Goal: Task Accomplishment & Management: Complete application form

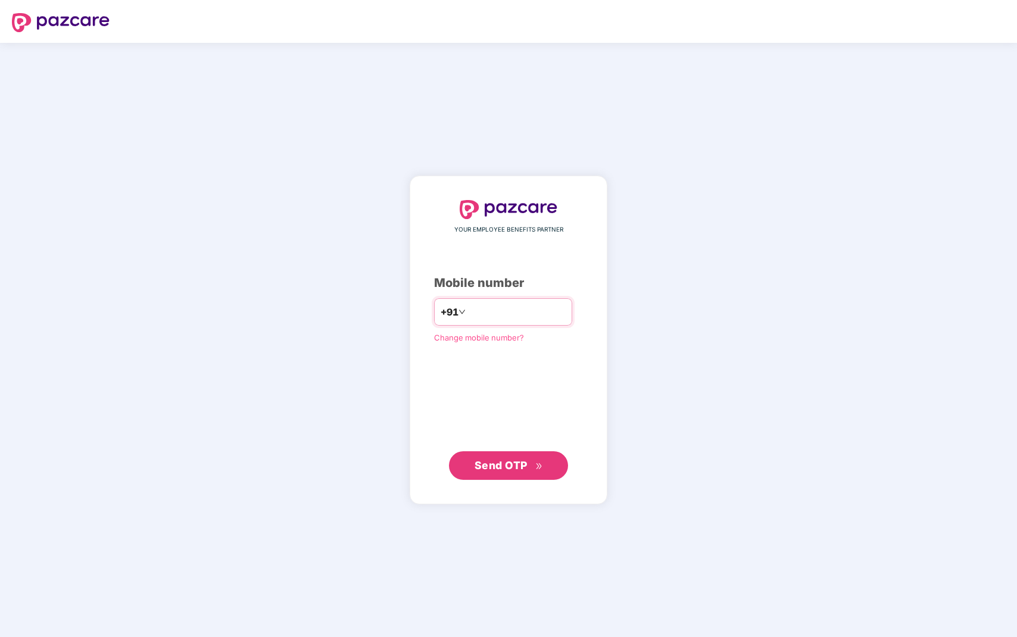
type input "**********"
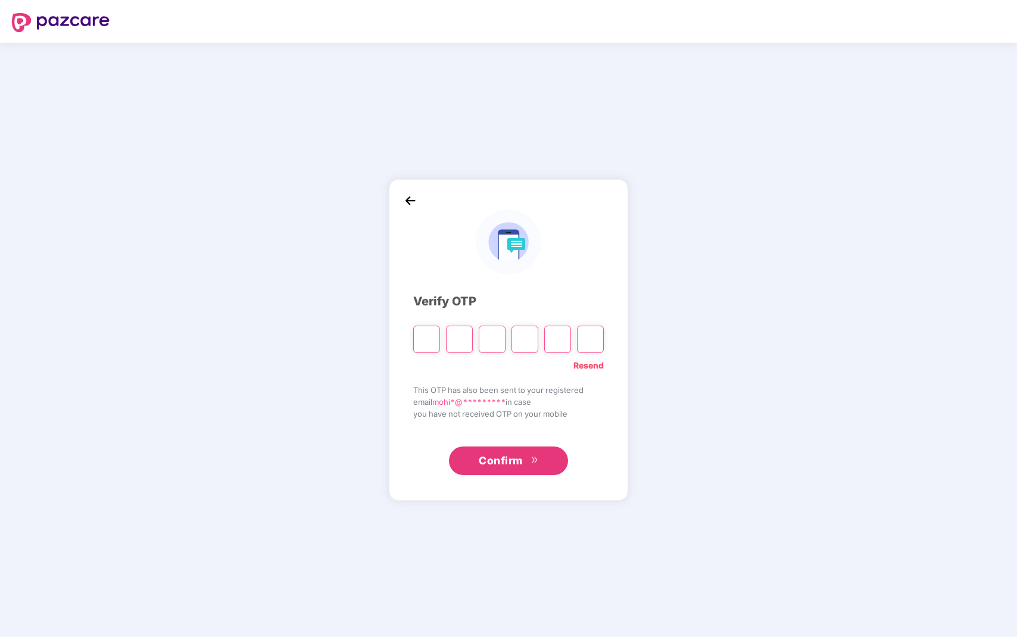
type input "*"
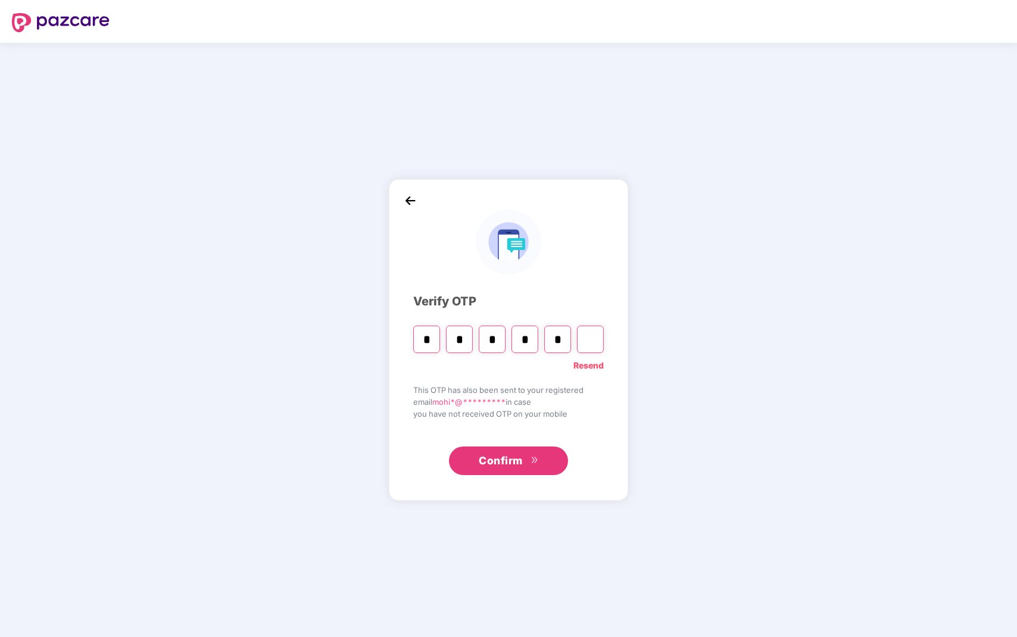
type input "*"
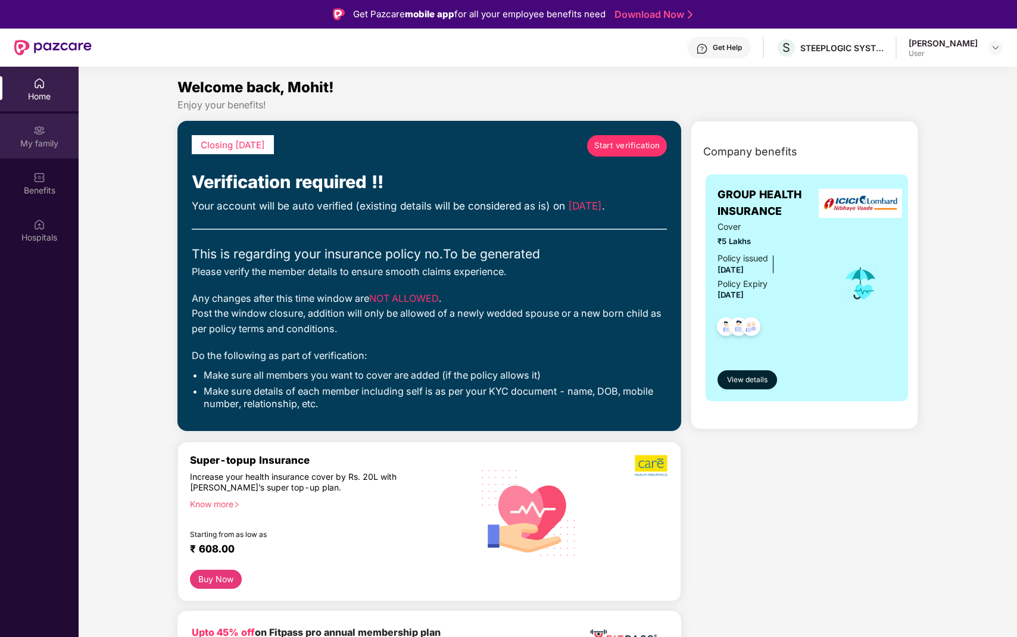
click at [29, 153] on div "My family" at bounding box center [39, 136] width 79 height 45
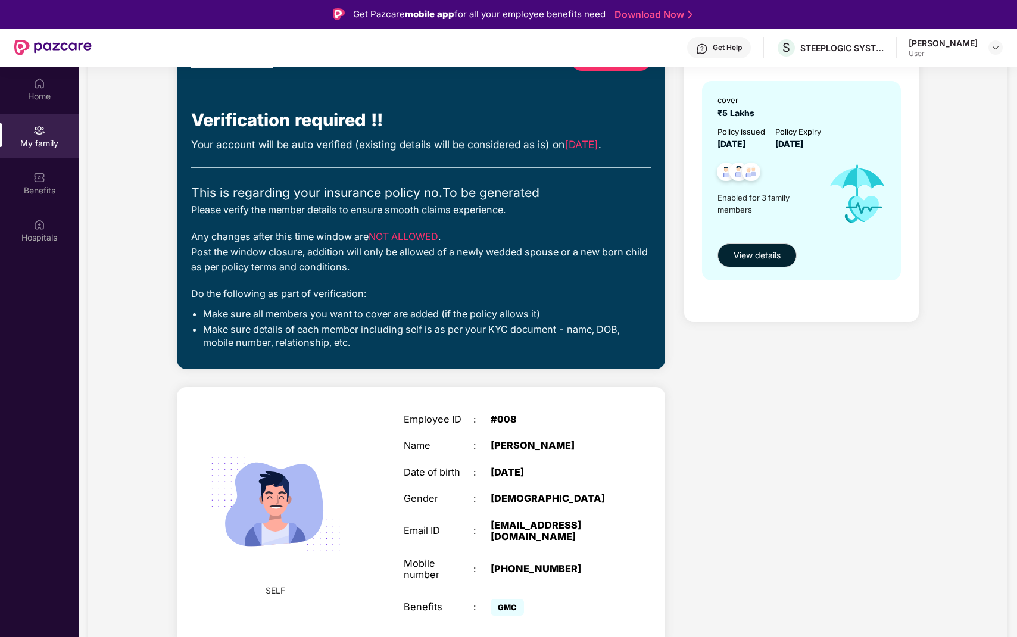
scroll to position [107, 0]
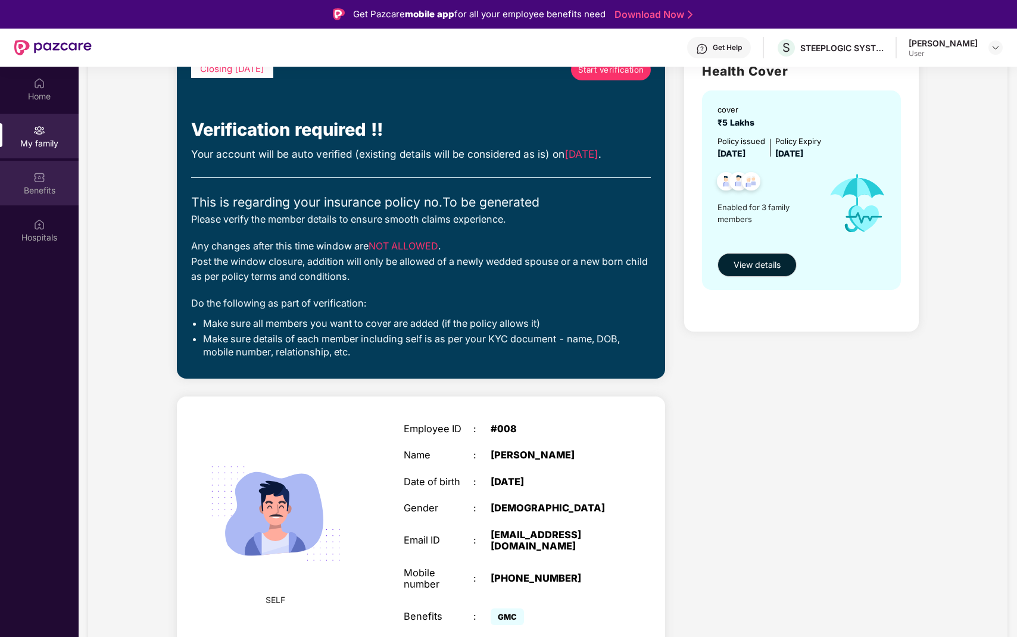
click at [29, 189] on div "Benefits" at bounding box center [39, 191] width 79 height 12
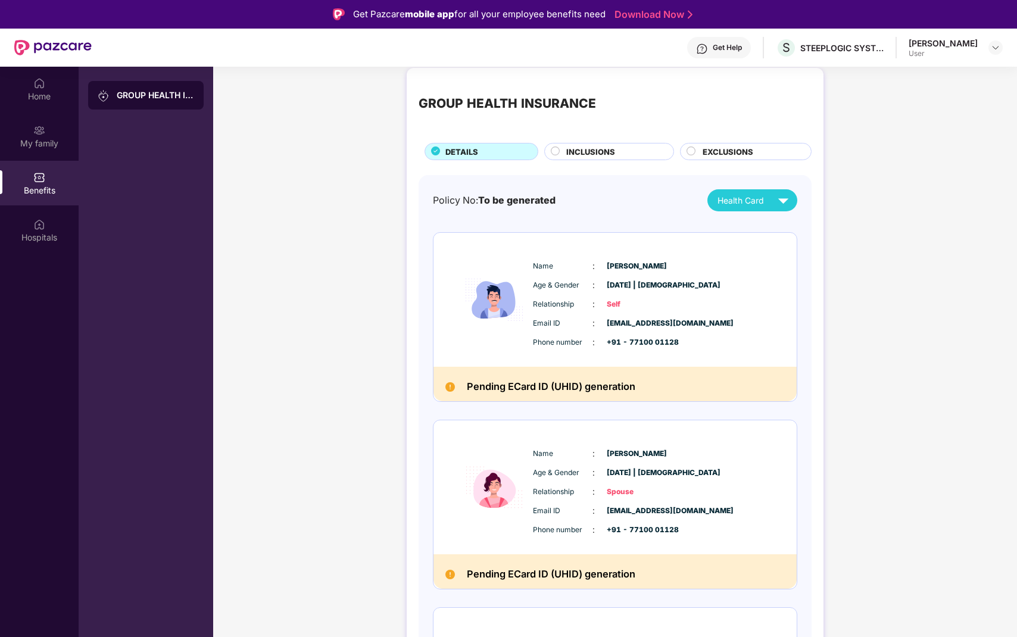
scroll to position [13, 0]
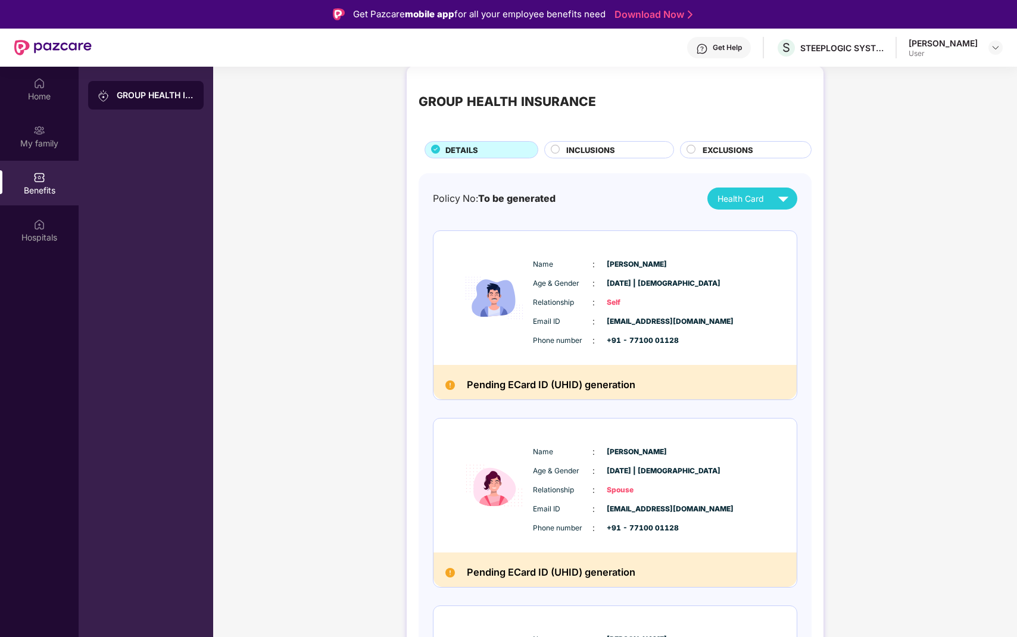
click at [607, 143] on div "INCLUSIONS" at bounding box center [609, 149] width 130 height 17
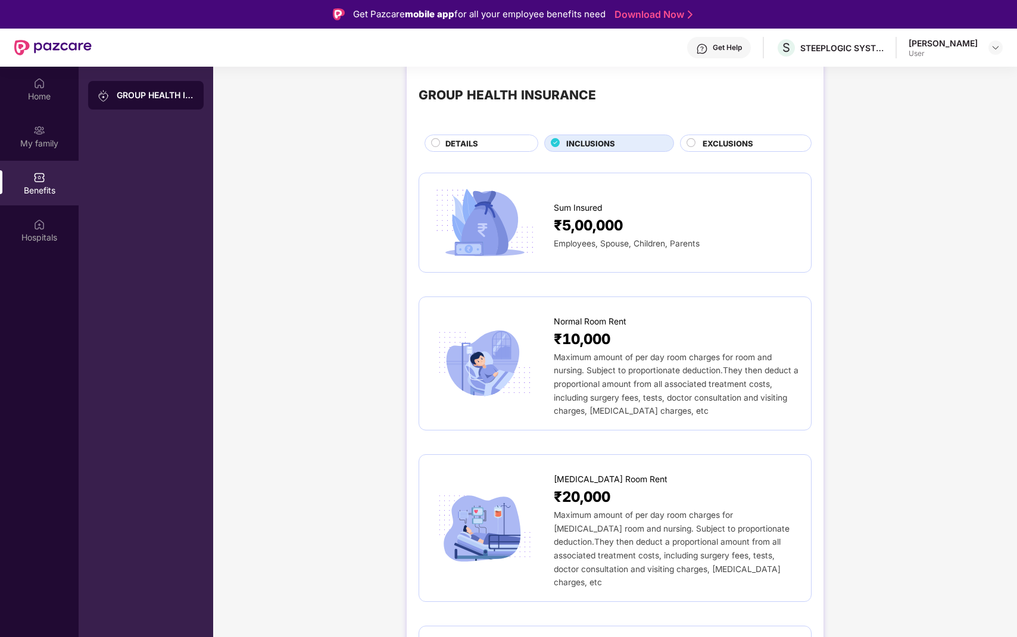
scroll to position [0, 0]
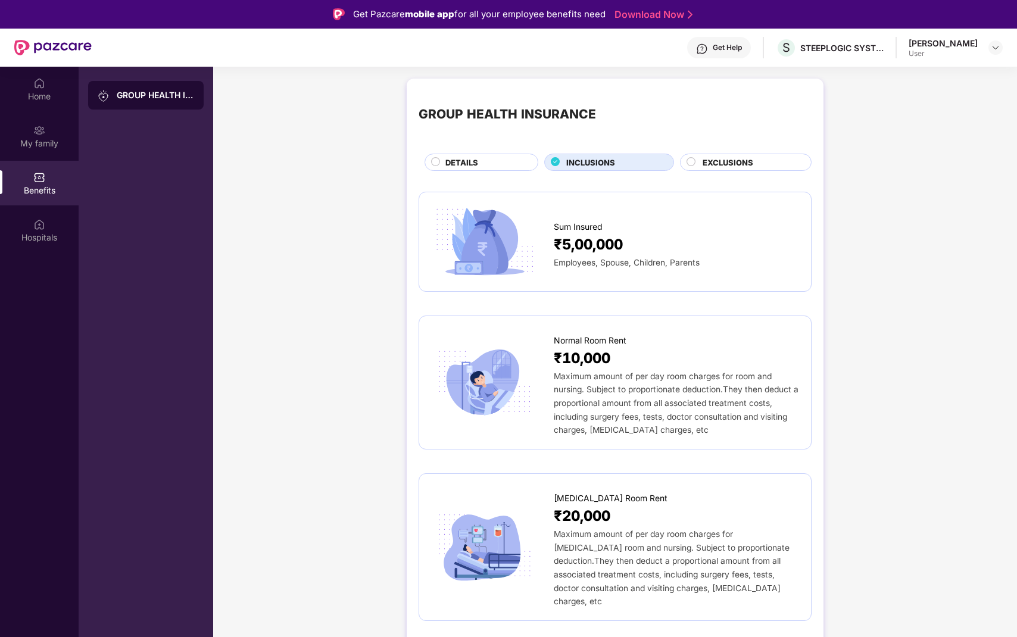
click at [707, 160] on span "EXCLUSIONS" at bounding box center [728, 163] width 51 height 12
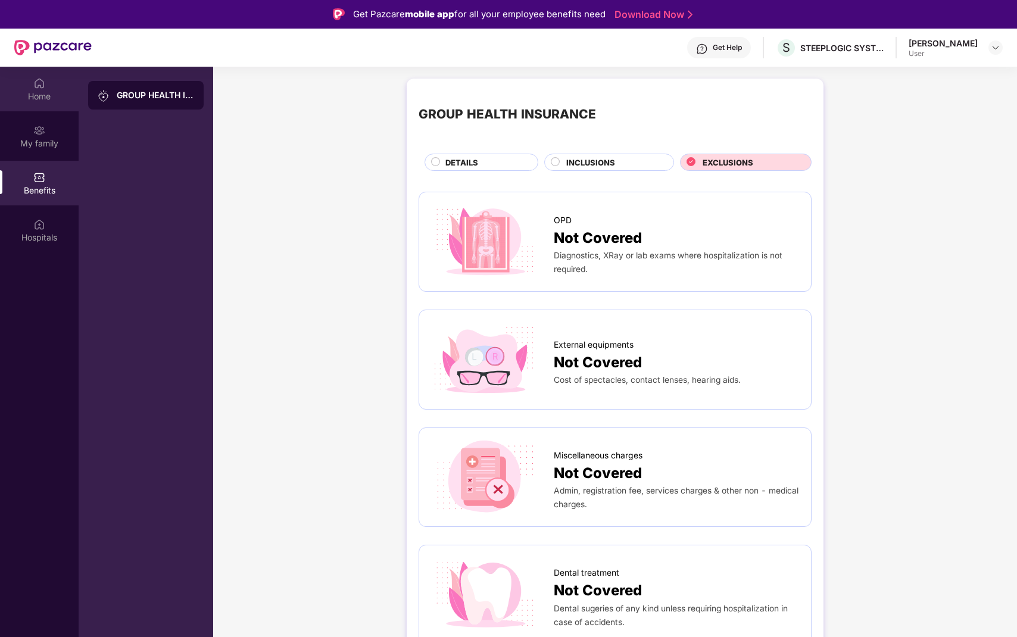
click at [36, 77] on img at bounding box center [39, 83] width 12 height 12
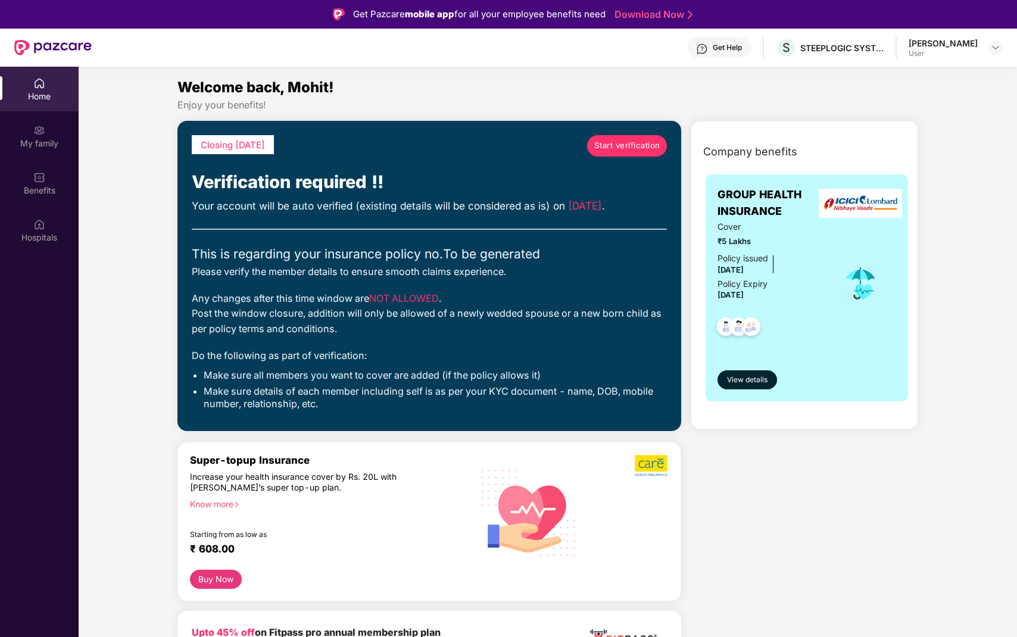
click at [198, 507] on div "Know more" at bounding box center [326, 503] width 272 height 8
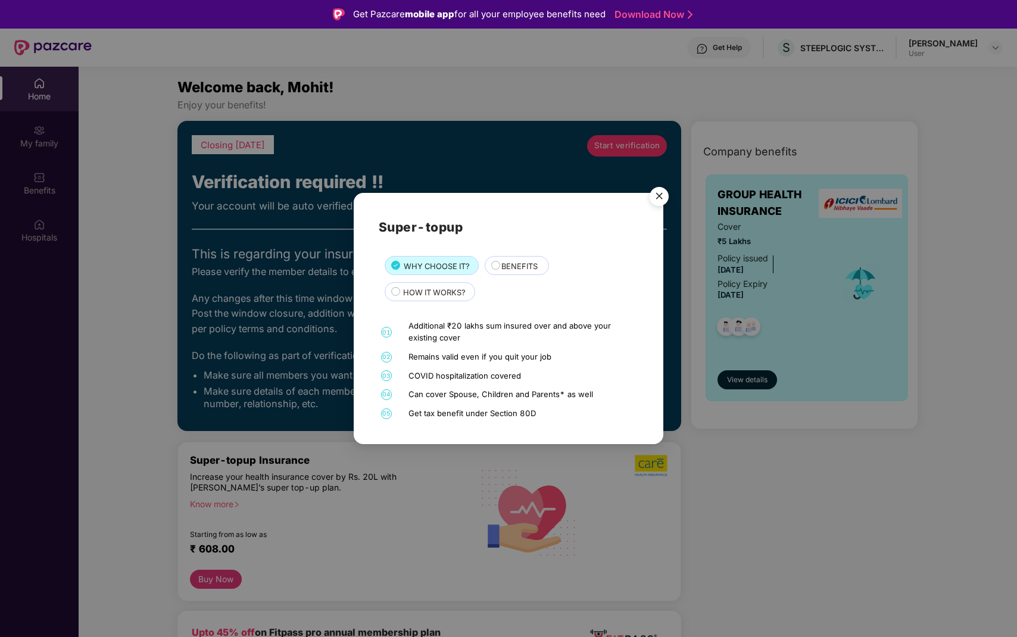
click at [661, 193] on img "Close" at bounding box center [659, 198] width 33 height 33
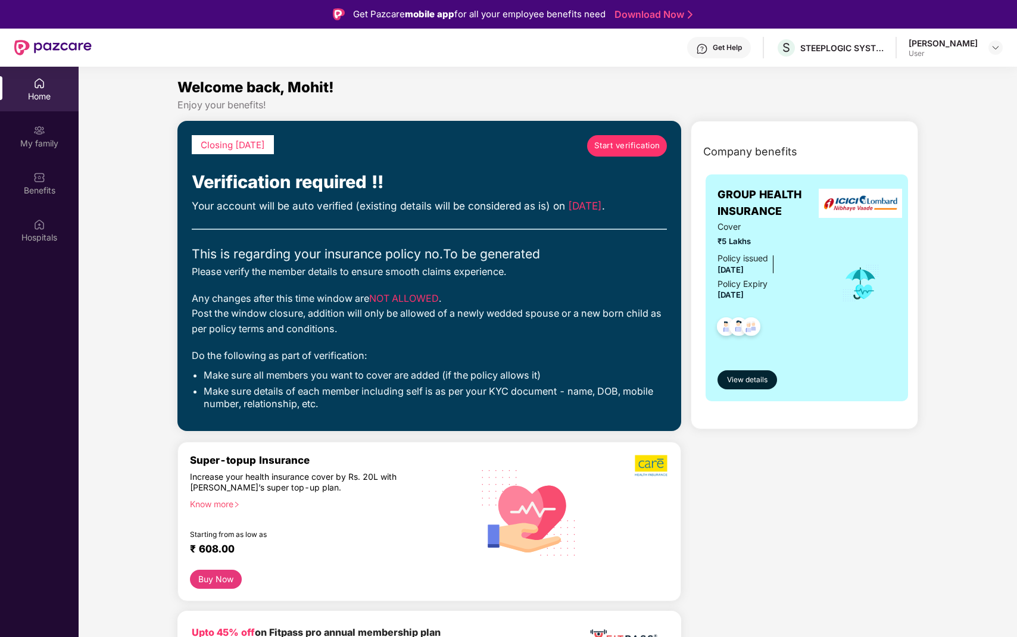
click at [216, 571] on button "Buy Now" at bounding box center [216, 580] width 52 height 20
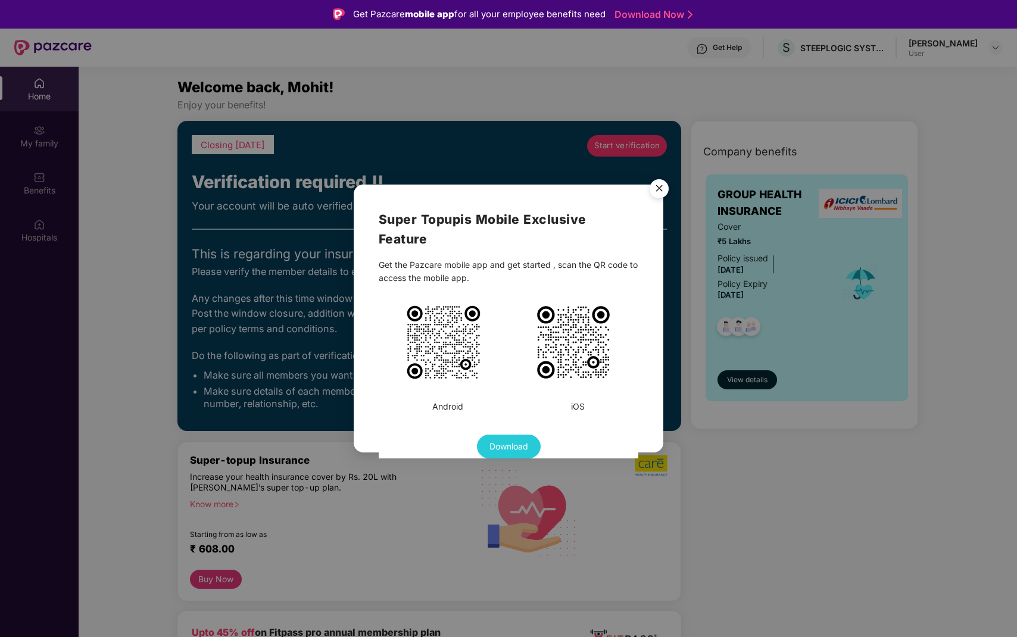
click at [665, 191] on img "Close" at bounding box center [659, 190] width 33 height 33
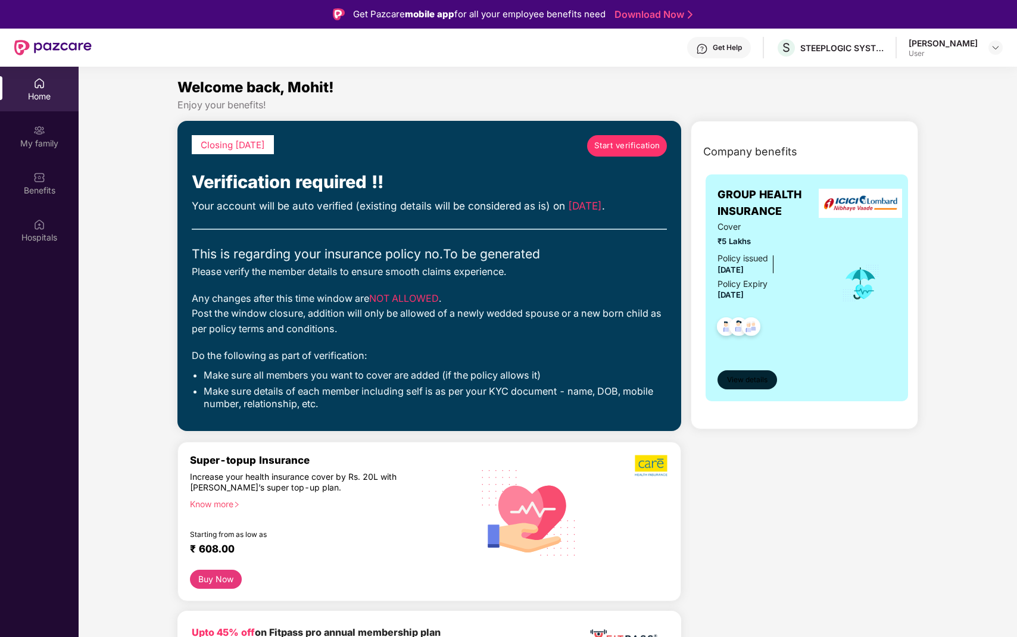
click at [752, 380] on span "View details" at bounding box center [747, 380] width 41 height 11
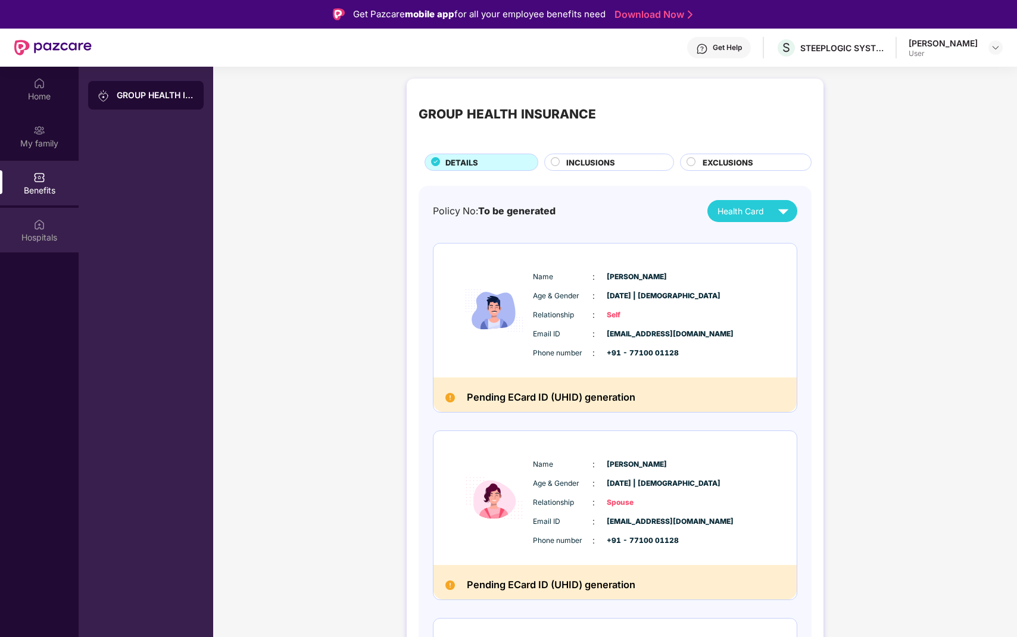
click at [33, 228] on img at bounding box center [39, 225] width 12 height 12
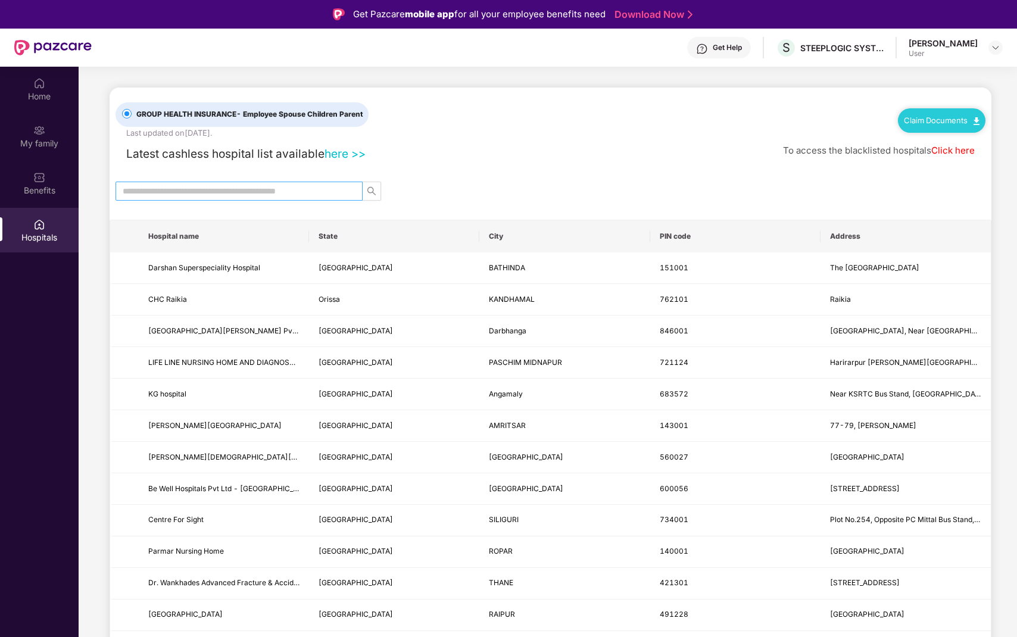
click at [216, 192] on input "text" at bounding box center [234, 191] width 223 height 13
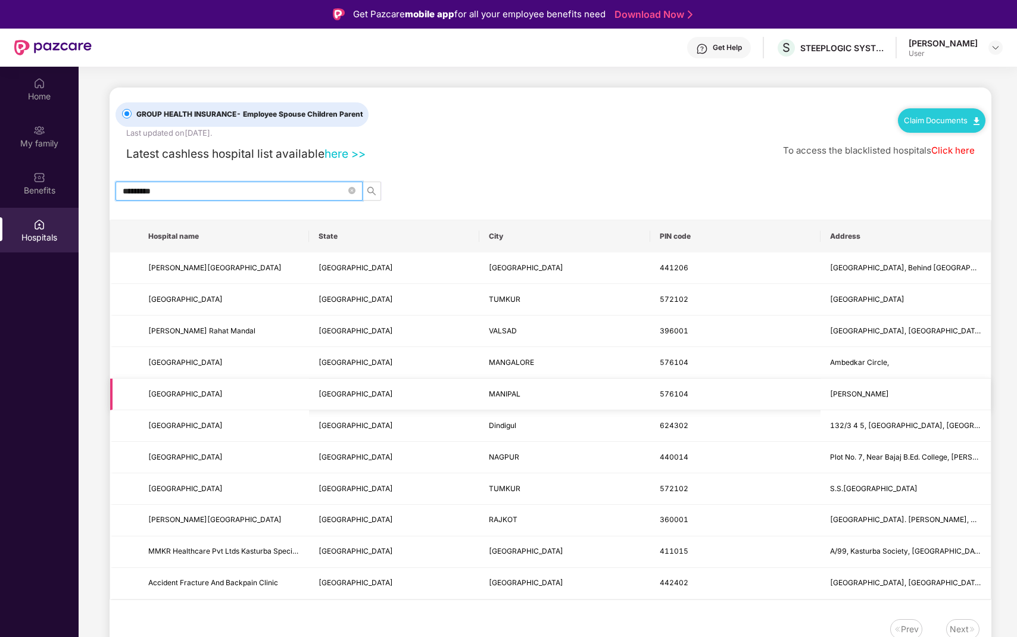
type input "********"
click at [219, 395] on span "Kasturba Hospital" at bounding box center [223, 394] width 151 height 11
click at [47, 183] on div "Benefits" at bounding box center [39, 183] width 79 height 45
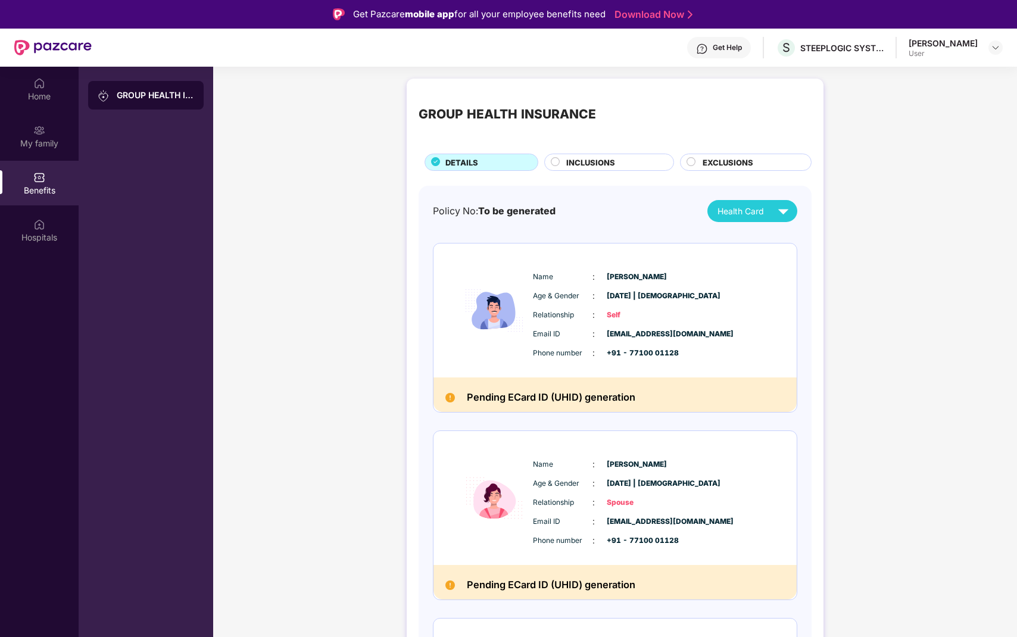
click at [765, 213] on div "Health Card" at bounding box center [756, 211] width 76 height 21
click at [615, 173] on div "GROUP HEALTH INSURANCE DETAILS INCLUSIONS EXCLUSIONS Policy No: To be generated…" at bounding box center [615, 461] width 417 height 765
click at [606, 169] on div "INCLUSIONS" at bounding box center [614, 164] width 107 height 14
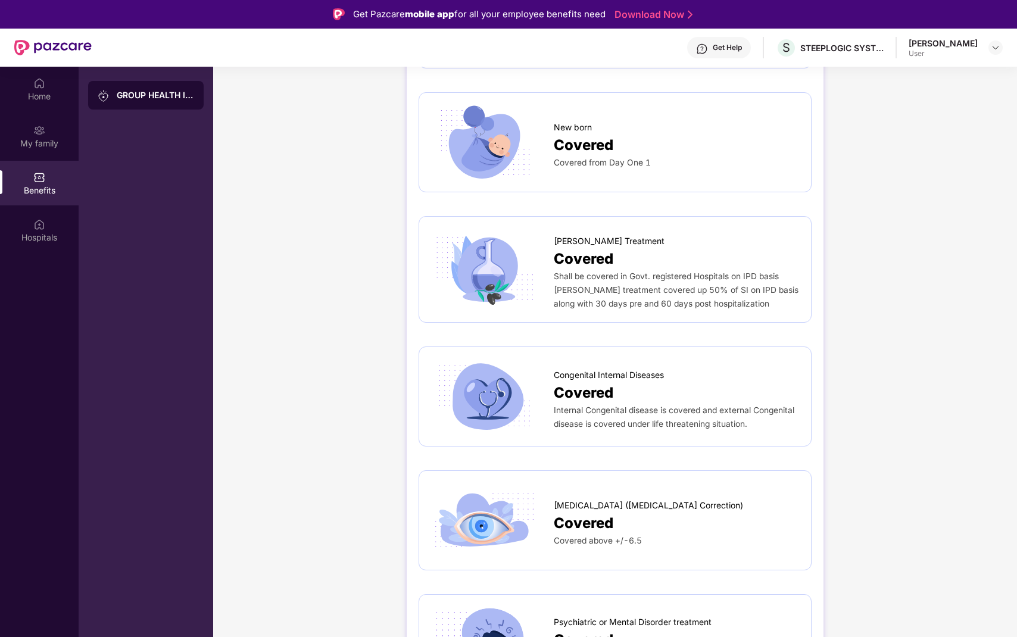
scroll to position [2221, 0]
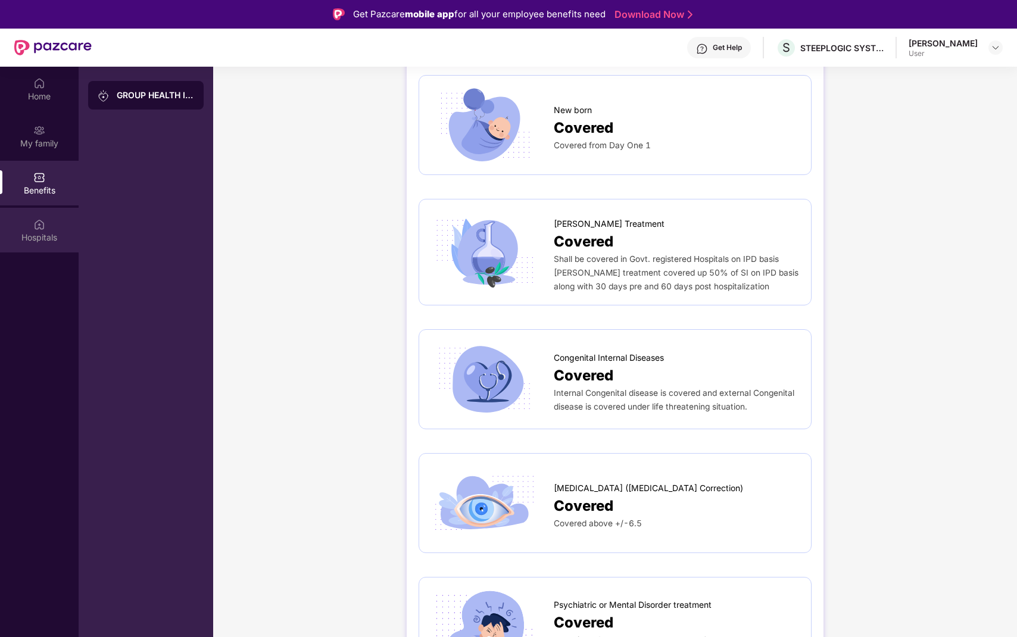
click at [52, 224] on div "Hospitals" at bounding box center [39, 230] width 79 height 45
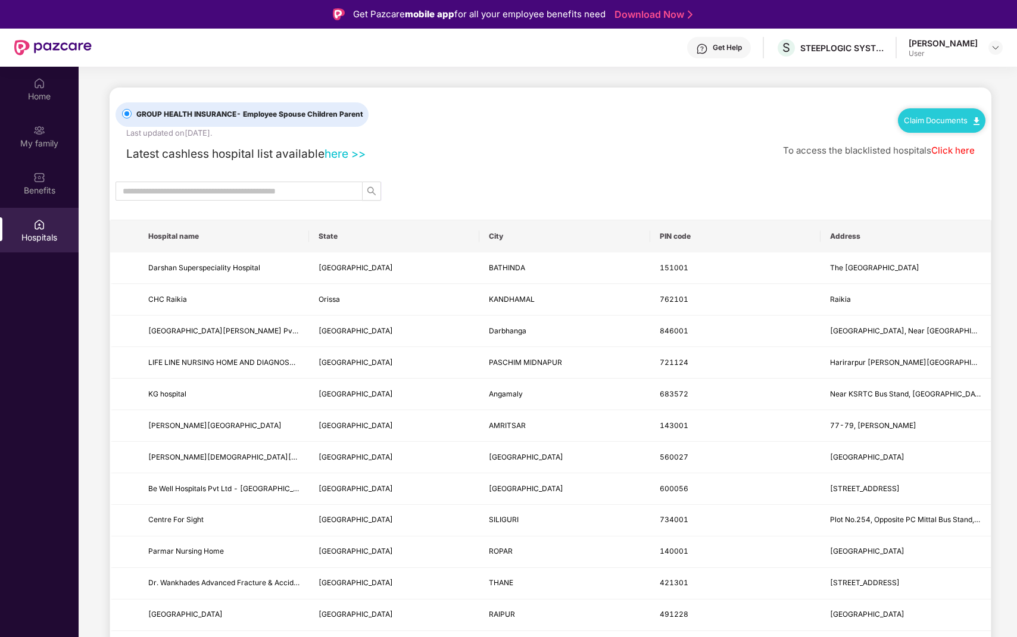
click at [968, 117] on link "Claim Documents" at bounding box center [942, 121] width 76 height 10
click at [844, 182] on div at bounding box center [551, 191] width 882 height 19
click at [952, 149] on link "Click here" at bounding box center [953, 150] width 43 height 11
click at [45, 101] on div "Home" at bounding box center [39, 97] width 79 height 12
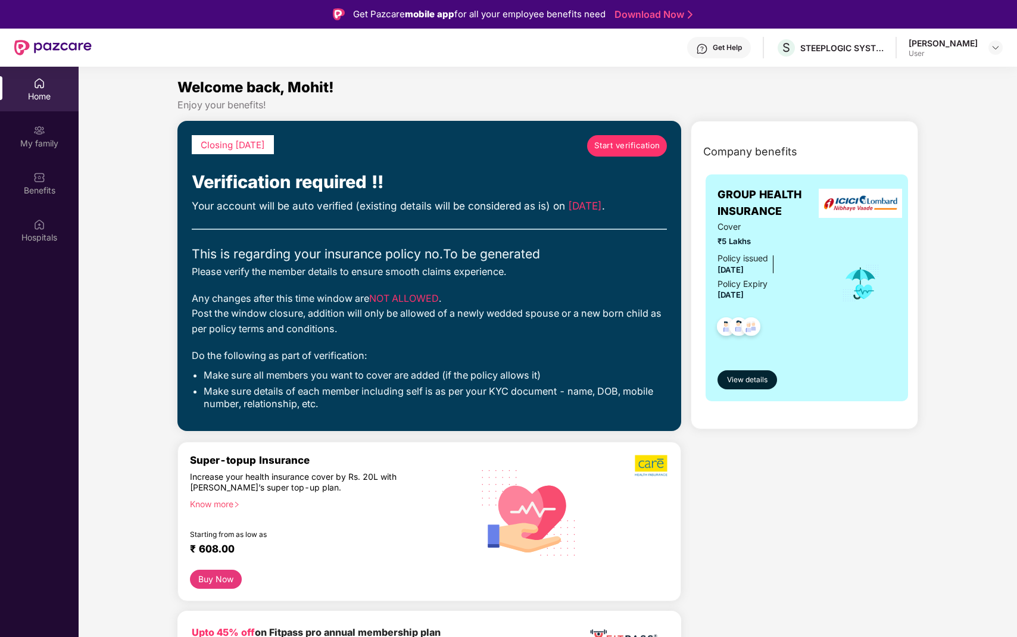
click at [609, 148] on span "Start verification" at bounding box center [628, 145] width 66 height 13
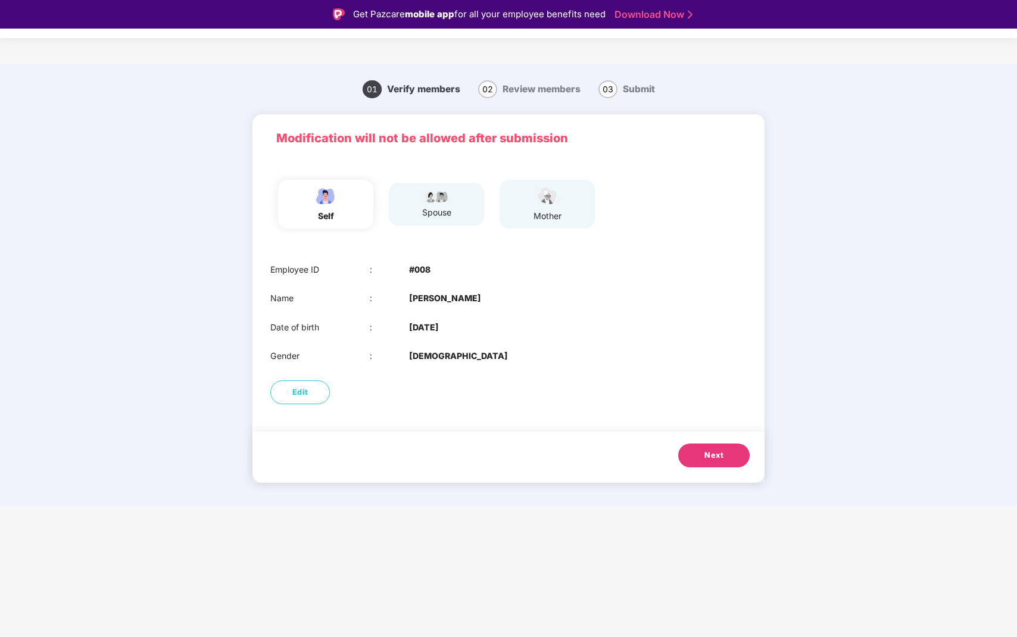
click at [451, 207] on div "spouse" at bounding box center [437, 212] width 30 height 13
click at [731, 463] on button "Next" at bounding box center [714, 456] width 71 height 24
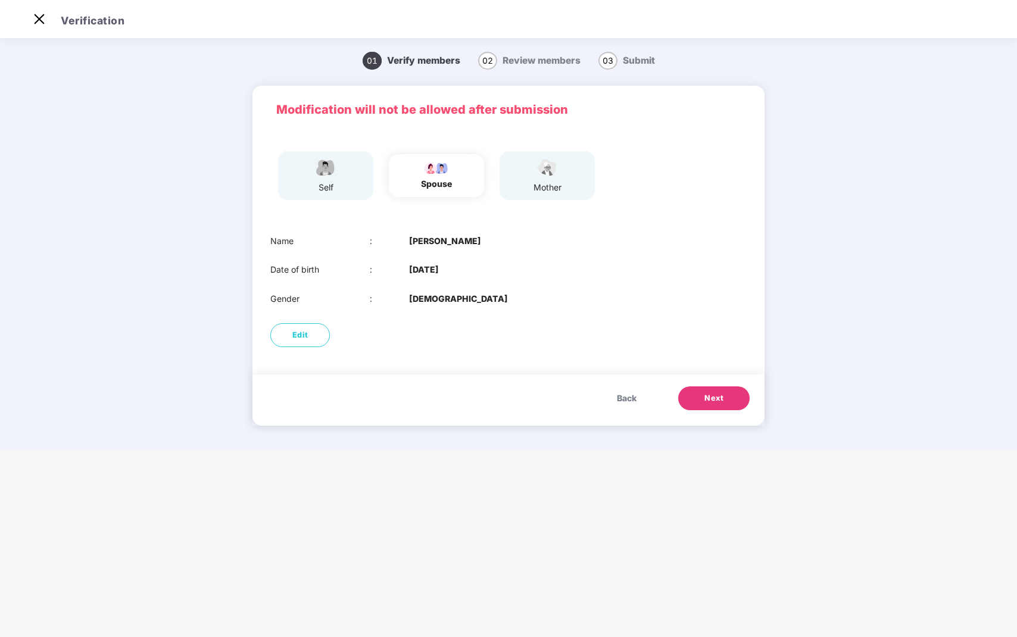
click at [699, 400] on button "Next" at bounding box center [714, 399] width 71 height 24
click at [738, 402] on button "Next" at bounding box center [714, 399] width 71 height 24
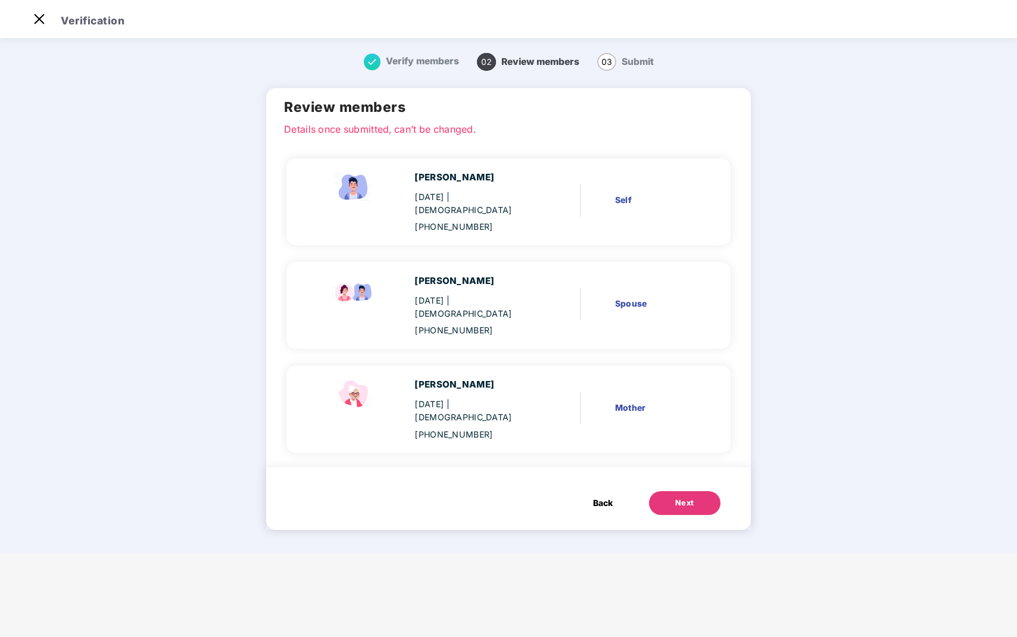
click at [676, 497] on div "Next" at bounding box center [685, 503] width 19 height 12
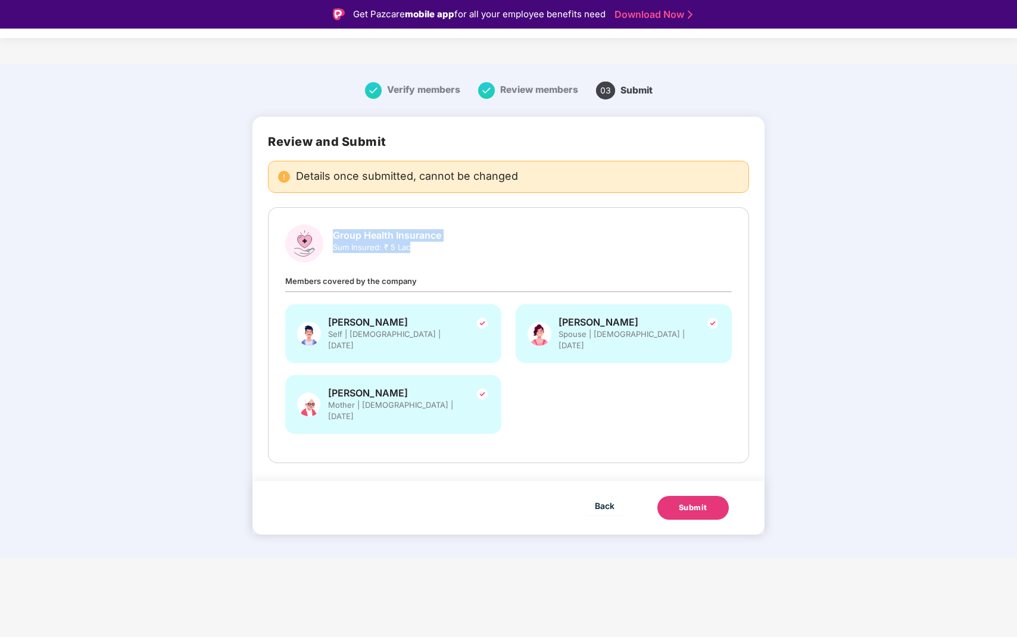
drag, startPoint x: 334, startPoint y: 235, endPoint x: 441, endPoint y: 255, distance: 109.1
click at [441, 255] on div "Group Health Insurance Sum Insured: ₹ 5 Lac" at bounding box center [387, 245] width 108 height 33
click at [499, 235] on div "Group Health Insurance Sum Insured: ₹ 5 Lac" at bounding box center [508, 244] width 447 height 38
click at [472, 241] on div "Group Health Insurance Sum Insured: ₹ 5 Lac" at bounding box center [508, 244] width 447 height 38
click at [692, 502] on div "Submit" at bounding box center [693, 508] width 29 height 12
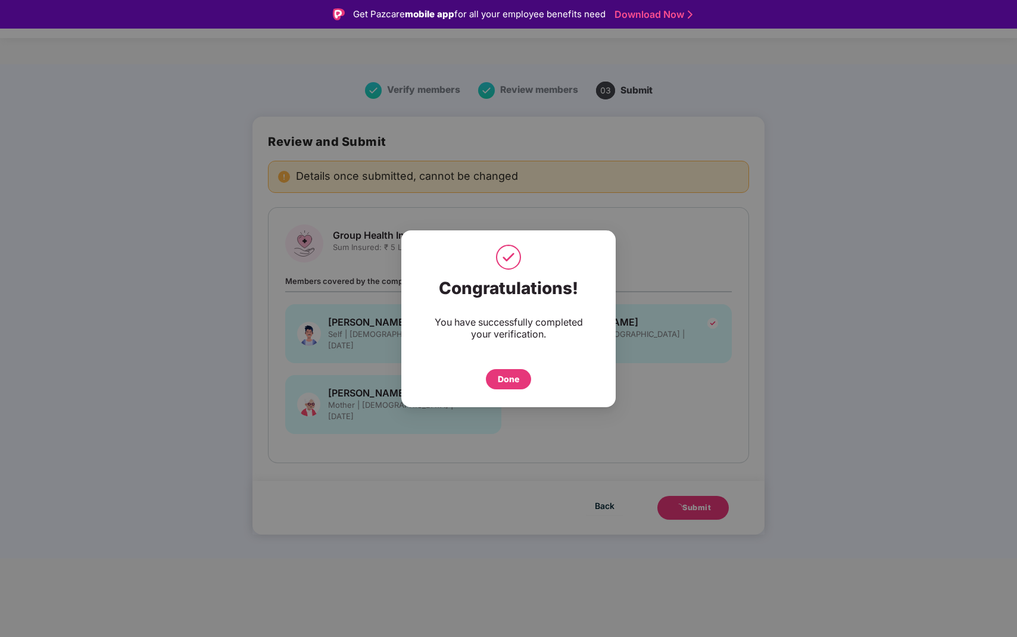
click at [512, 377] on div "Done" at bounding box center [508, 379] width 21 height 13
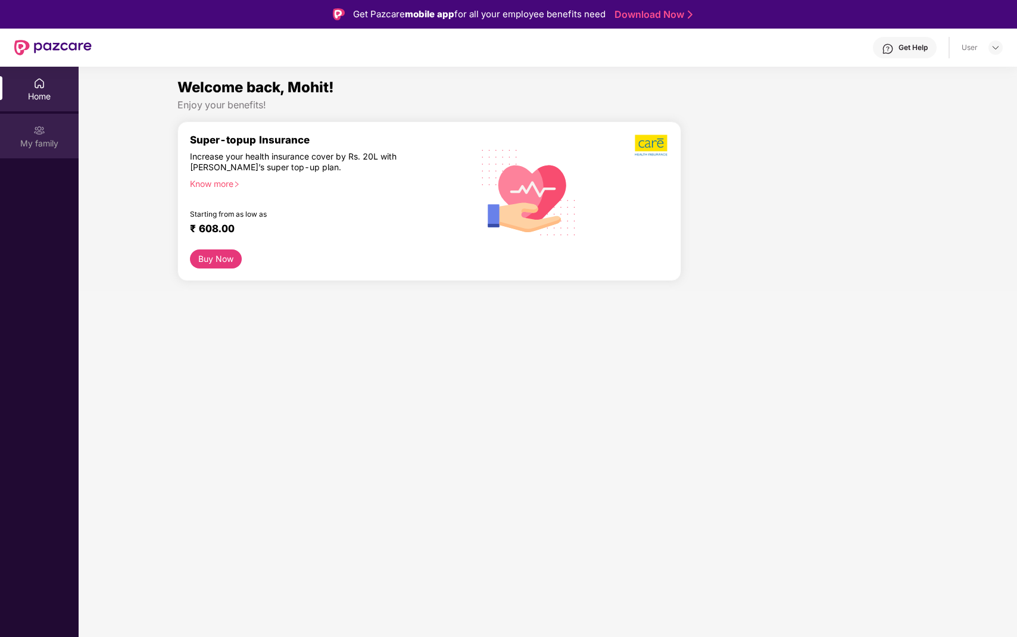
click at [50, 128] on div "My family" at bounding box center [39, 136] width 79 height 45
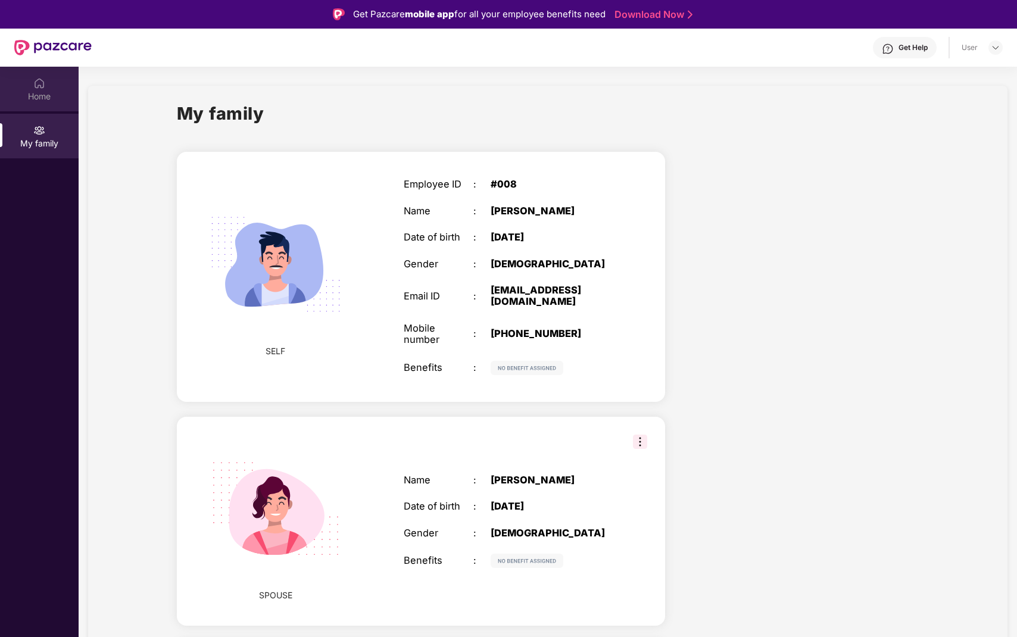
click at [46, 91] on div "Home" at bounding box center [39, 97] width 79 height 12
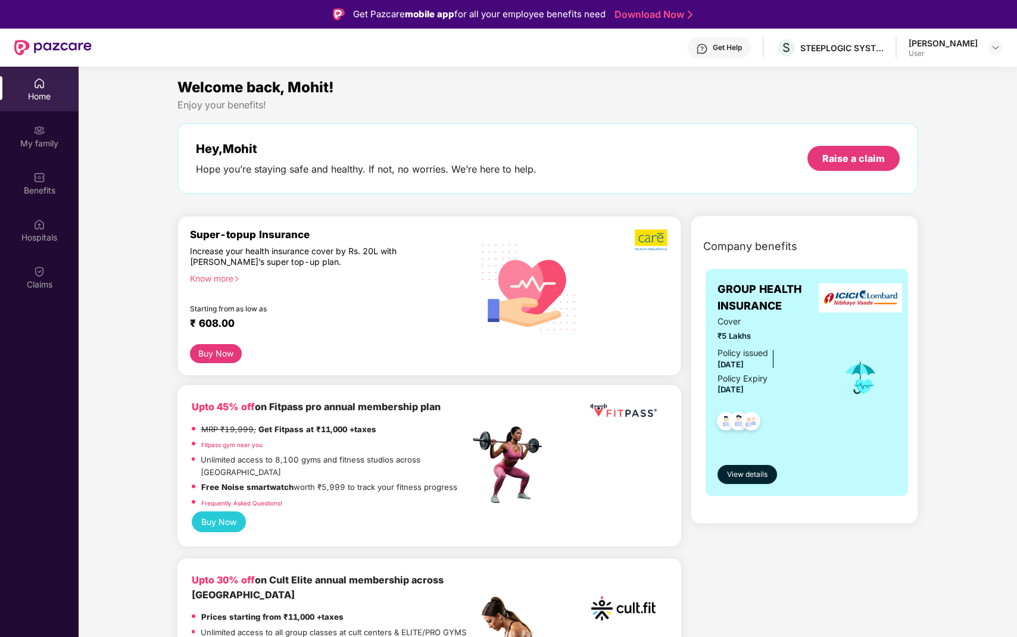
click at [48, 129] on div "My family" at bounding box center [39, 136] width 79 height 45
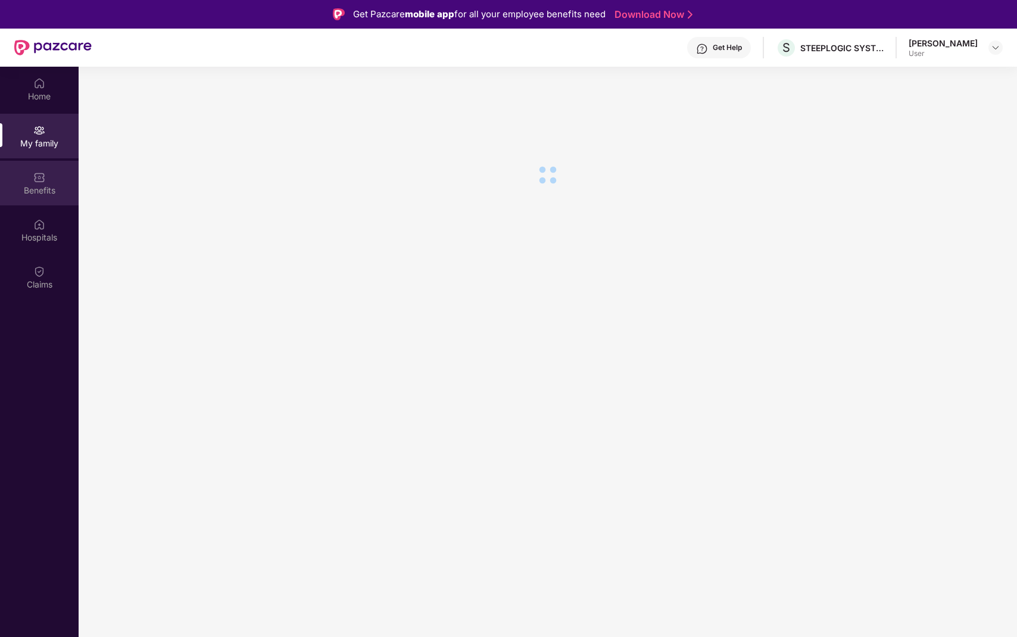
click at [38, 192] on div "Benefits" at bounding box center [39, 191] width 79 height 12
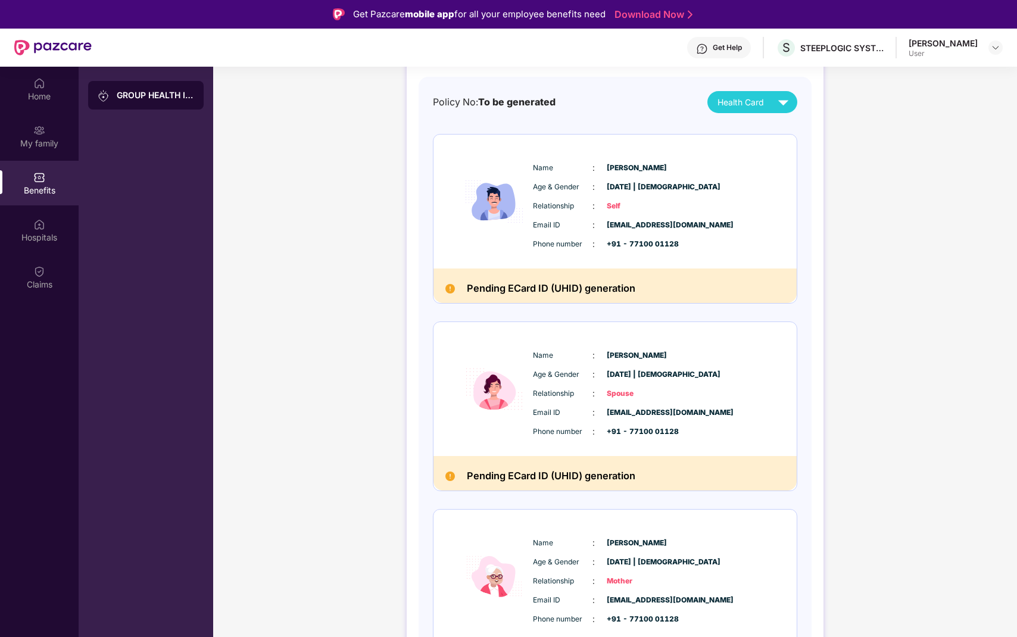
scroll to position [158, 0]
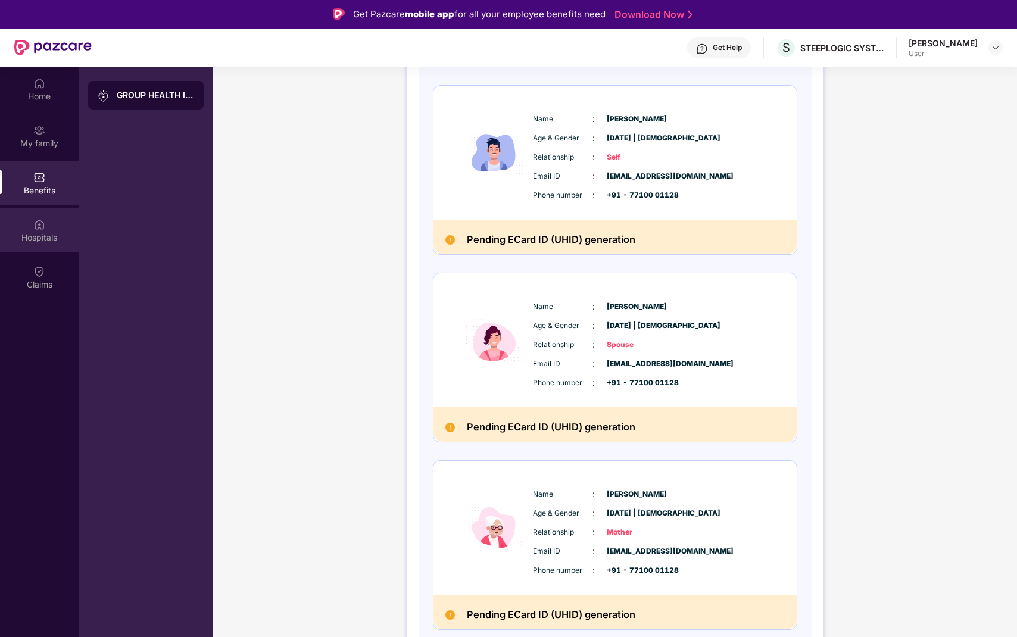
click at [57, 232] on div "Hospitals" at bounding box center [39, 238] width 79 height 12
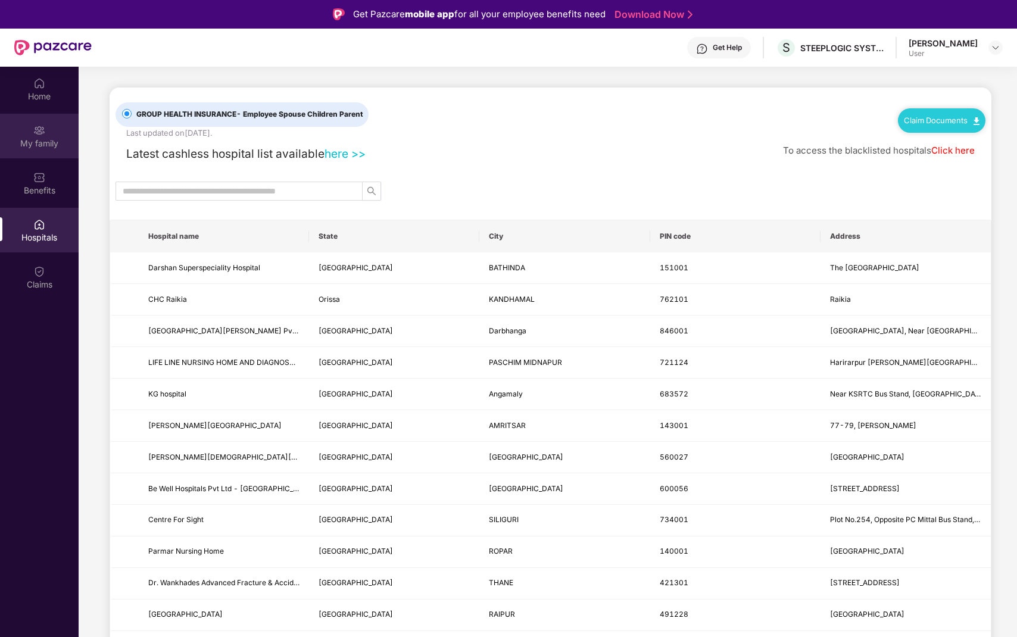
click at [40, 157] on div "My family" at bounding box center [39, 136] width 79 height 45
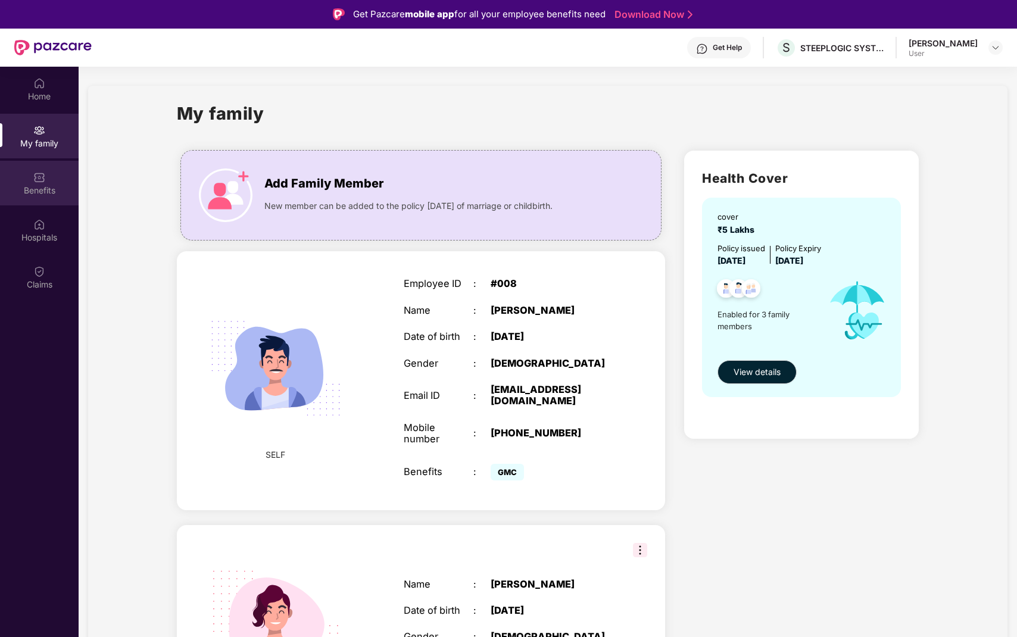
click at [42, 181] on img at bounding box center [39, 178] width 12 height 12
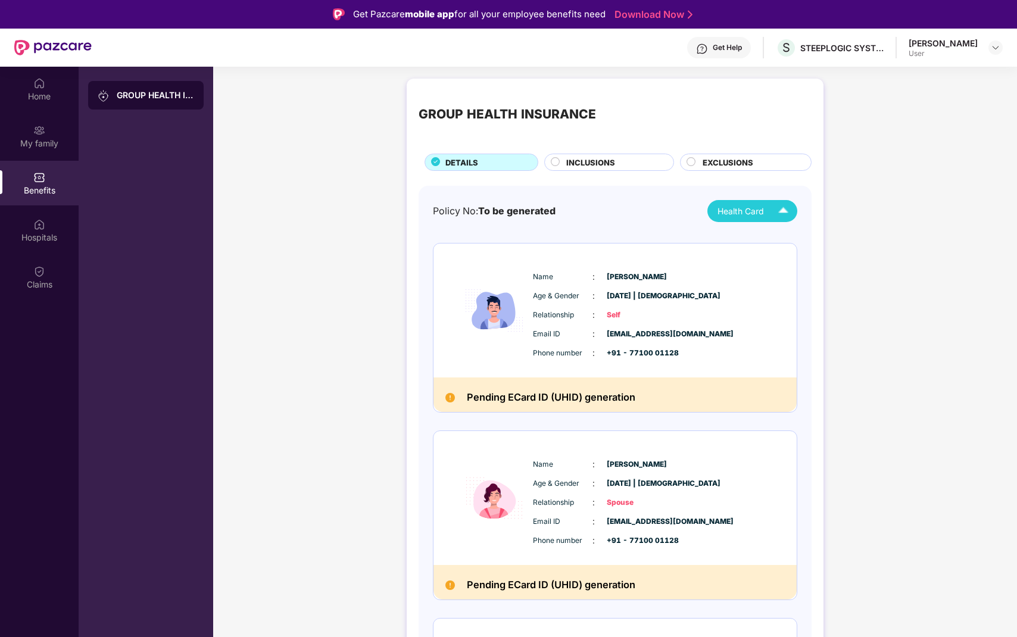
click at [776, 218] on img at bounding box center [783, 211] width 21 height 21
click at [785, 240] on img at bounding box center [780, 239] width 9 height 9
click at [785, 260] on img at bounding box center [780, 263] width 9 height 9
click at [48, 99] on div "Home" at bounding box center [39, 97] width 79 height 12
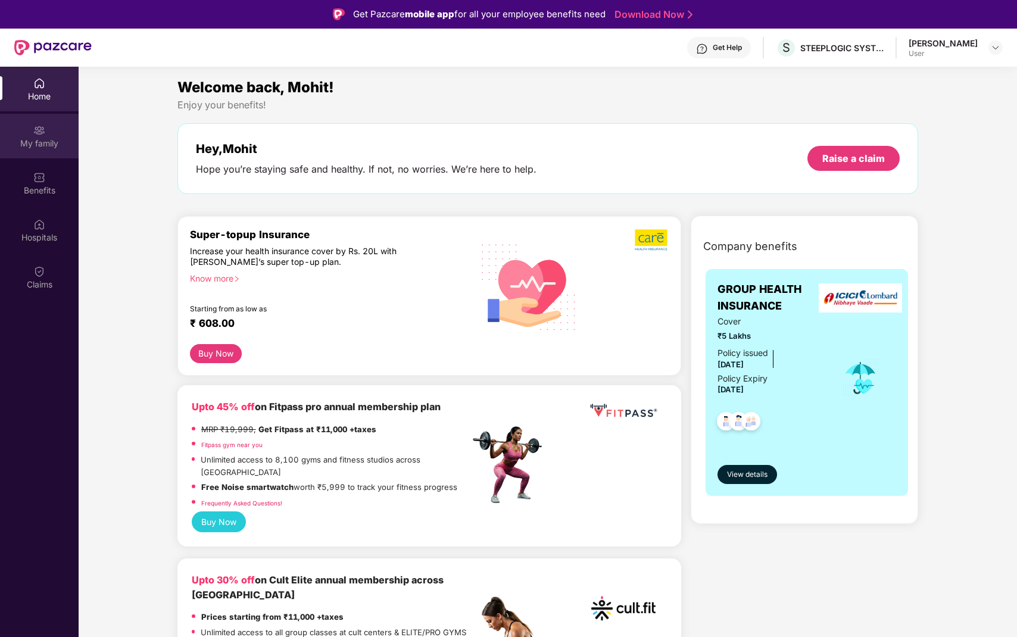
click at [29, 139] on div "My family" at bounding box center [39, 144] width 79 height 12
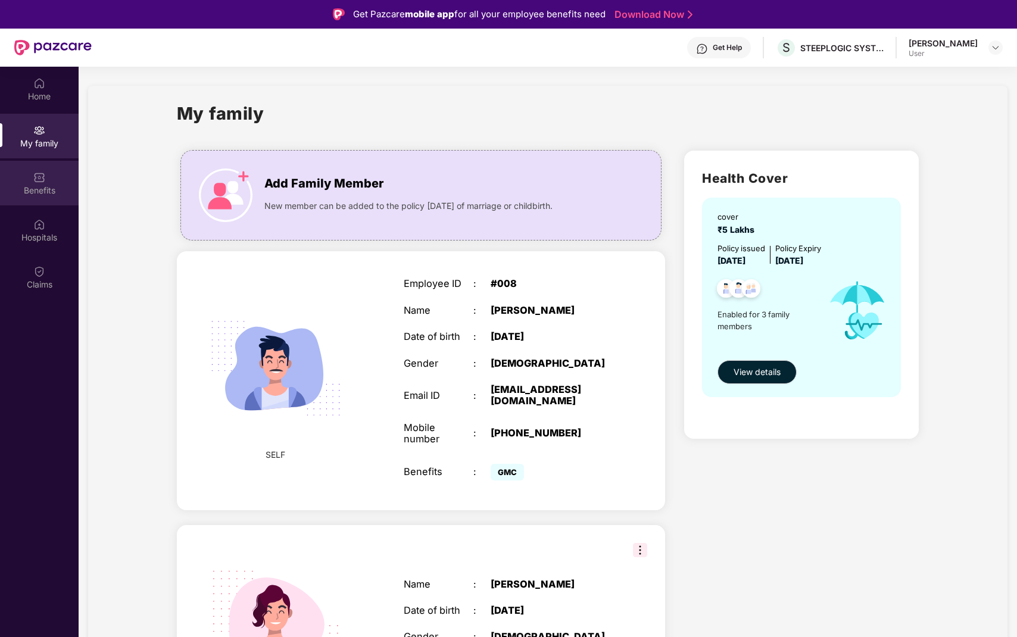
click at [55, 177] on div "Benefits" at bounding box center [39, 183] width 79 height 45
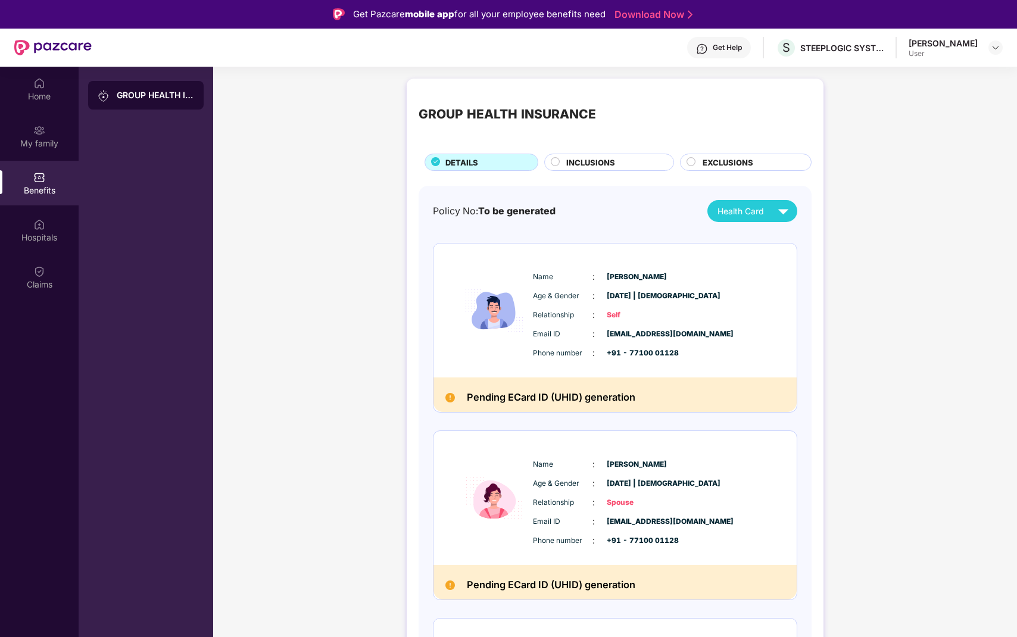
click at [774, 216] on img at bounding box center [783, 211] width 21 height 21
click at [491, 404] on h2 "Pending ECard ID (UHID) generation" at bounding box center [551, 398] width 169 height 17
click at [612, 399] on h2 "Pending ECard ID (UHID) generation" at bounding box center [551, 398] width 169 height 17
click at [592, 151] on div "GROUP HEALTH INSURANCE DETAILS INCLUSIONS EXCLUSIONS" at bounding box center [615, 131] width 393 height 80
click at [592, 152] on div "GROUP HEALTH INSURANCE DETAILS INCLUSIONS EXCLUSIONS" at bounding box center [615, 131] width 393 height 80
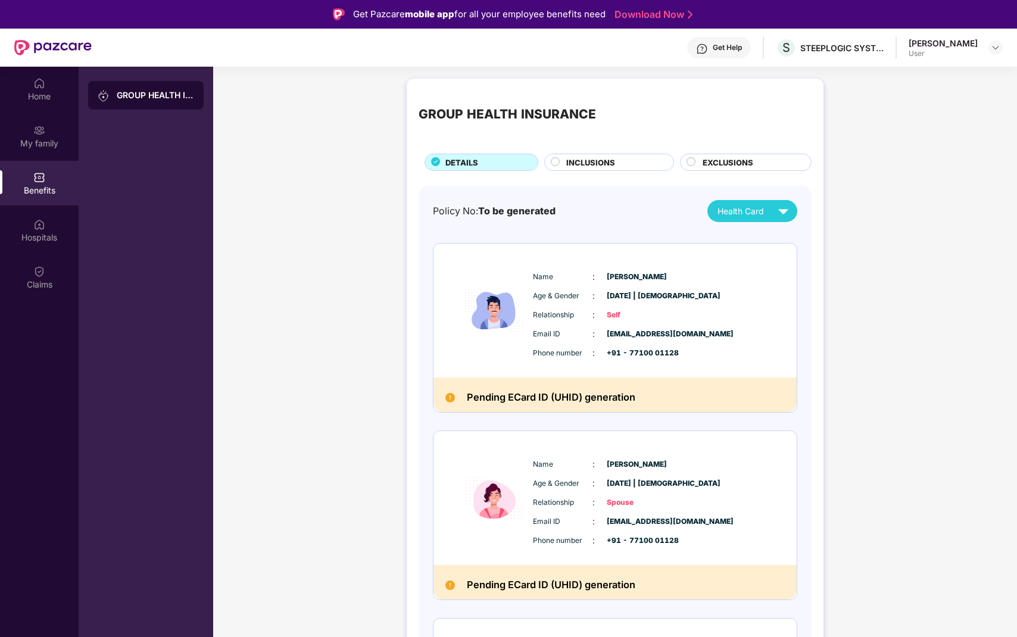
click at [592, 163] on span "INCLUSIONS" at bounding box center [591, 163] width 49 height 12
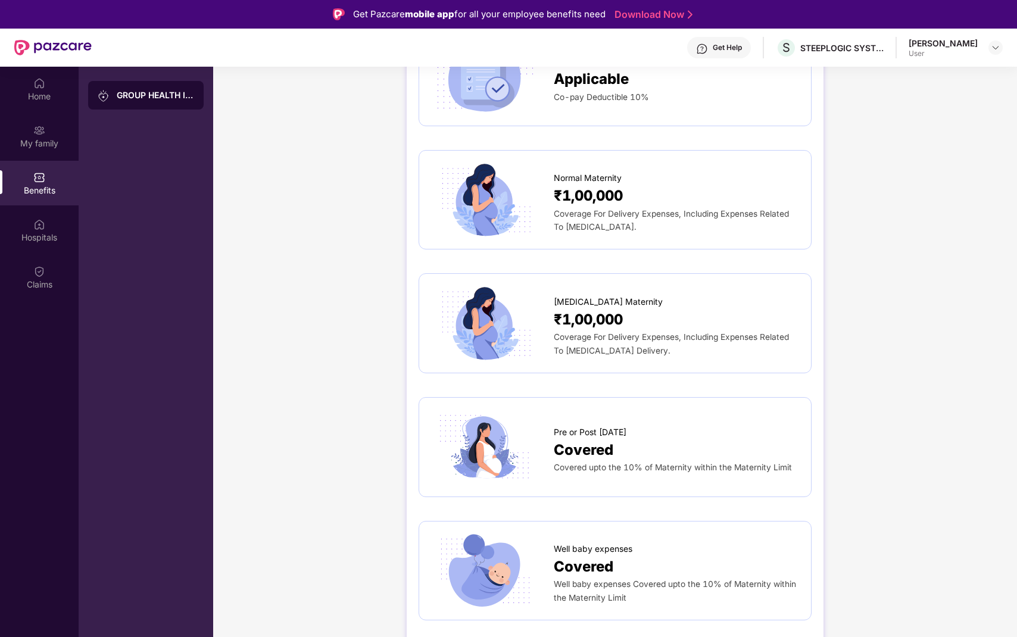
scroll to position [1133, 0]
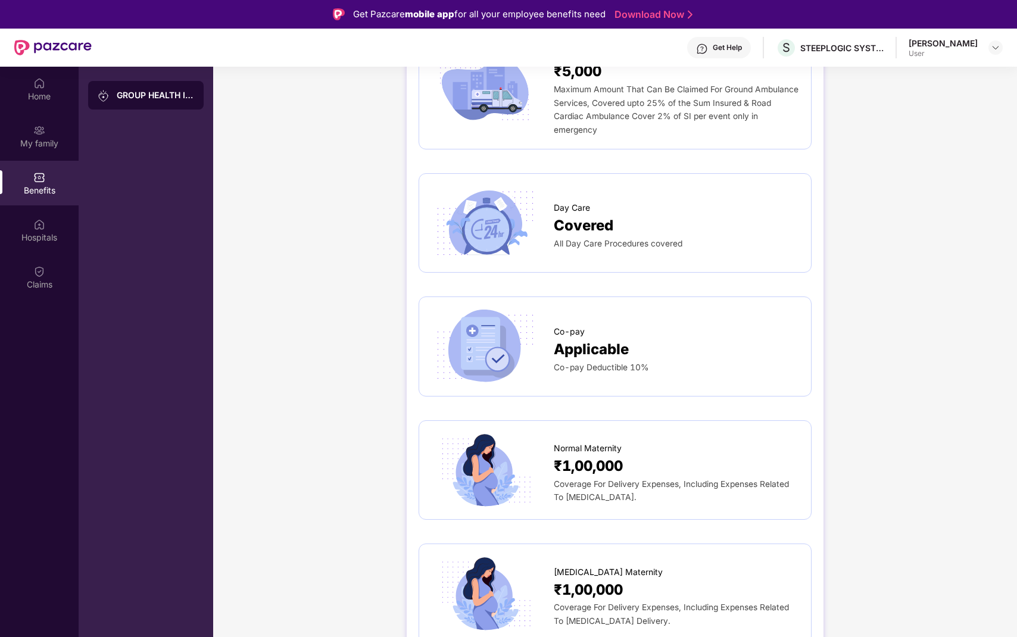
click at [603, 566] on span "[MEDICAL_DATA] Maternity" at bounding box center [608, 572] width 109 height 13
click at [609, 455] on span "₹1,00,000" at bounding box center [588, 466] width 69 height 23
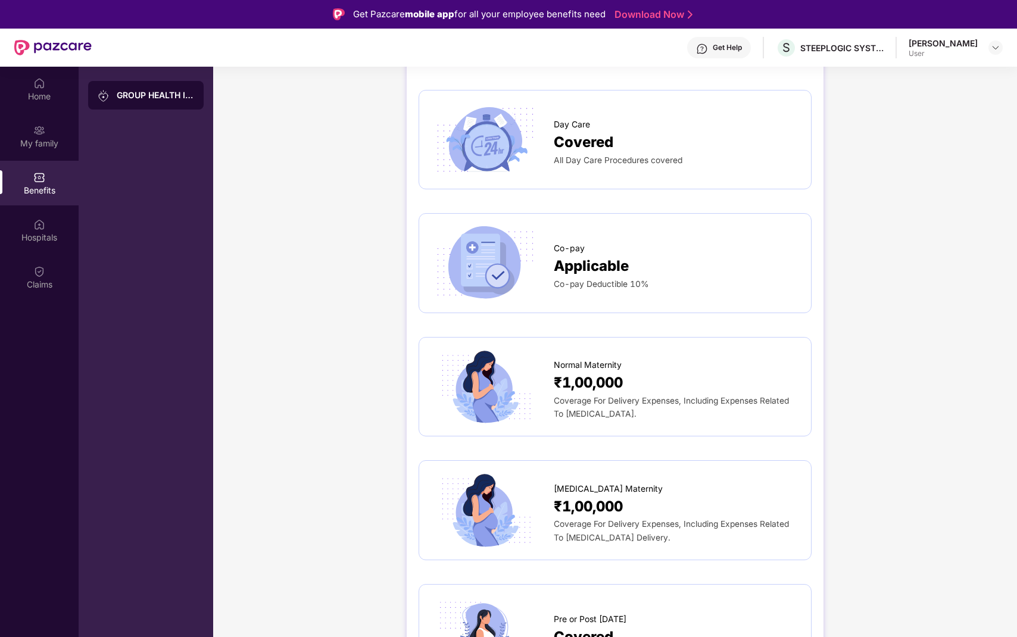
scroll to position [1220, 0]
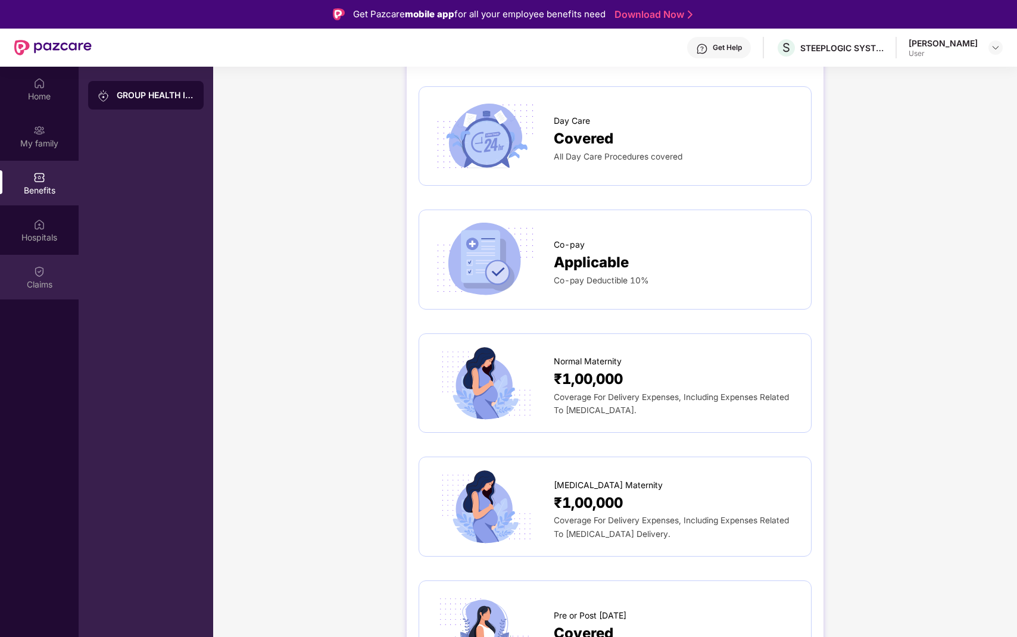
click at [46, 279] on div "Claims" at bounding box center [39, 285] width 79 height 12
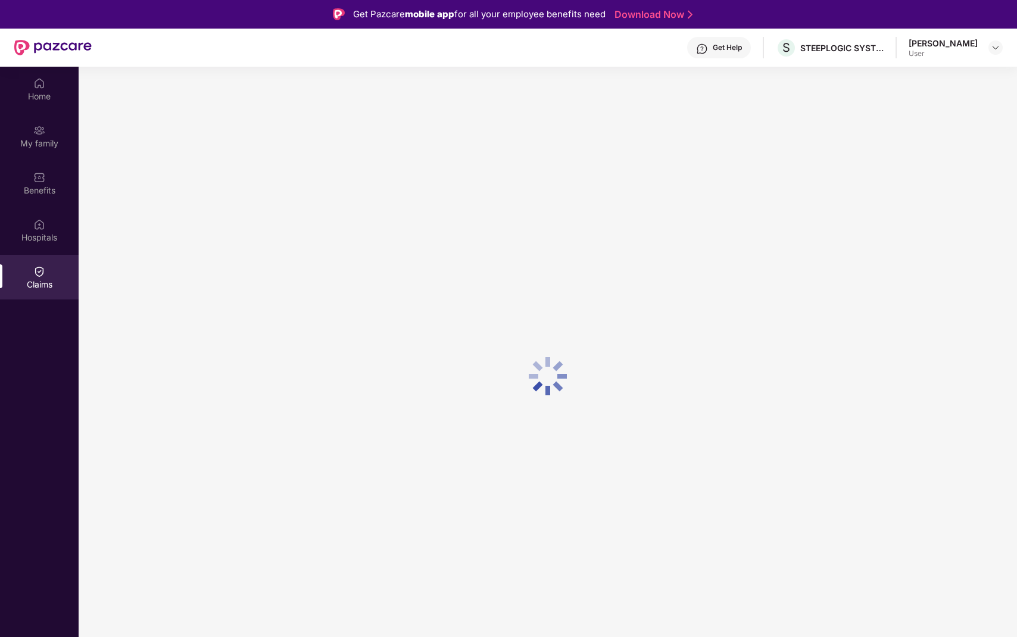
scroll to position [0, 0]
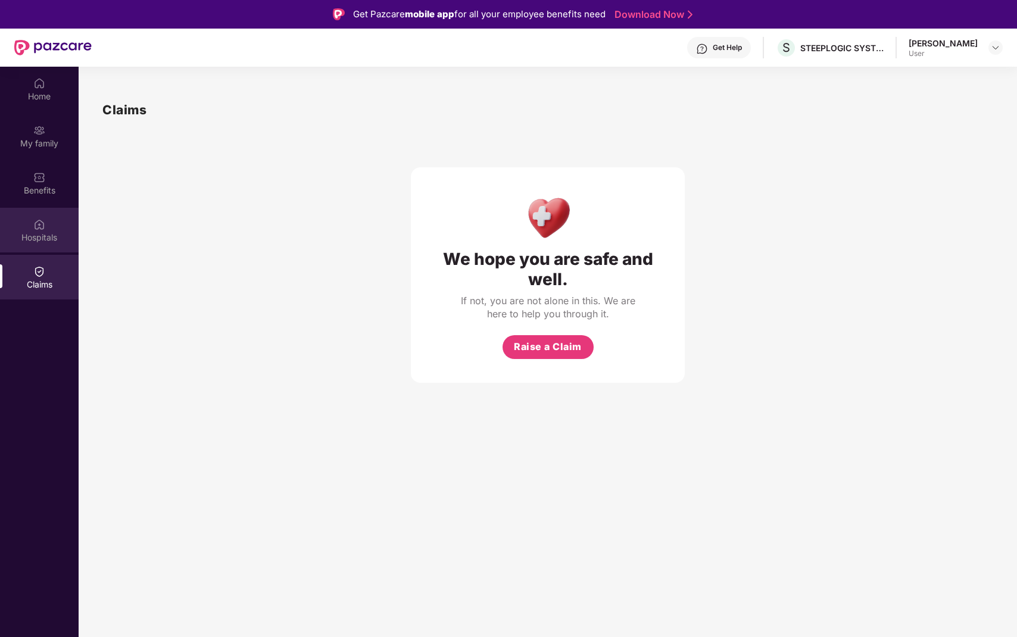
click at [30, 223] on div "Hospitals" at bounding box center [39, 230] width 79 height 45
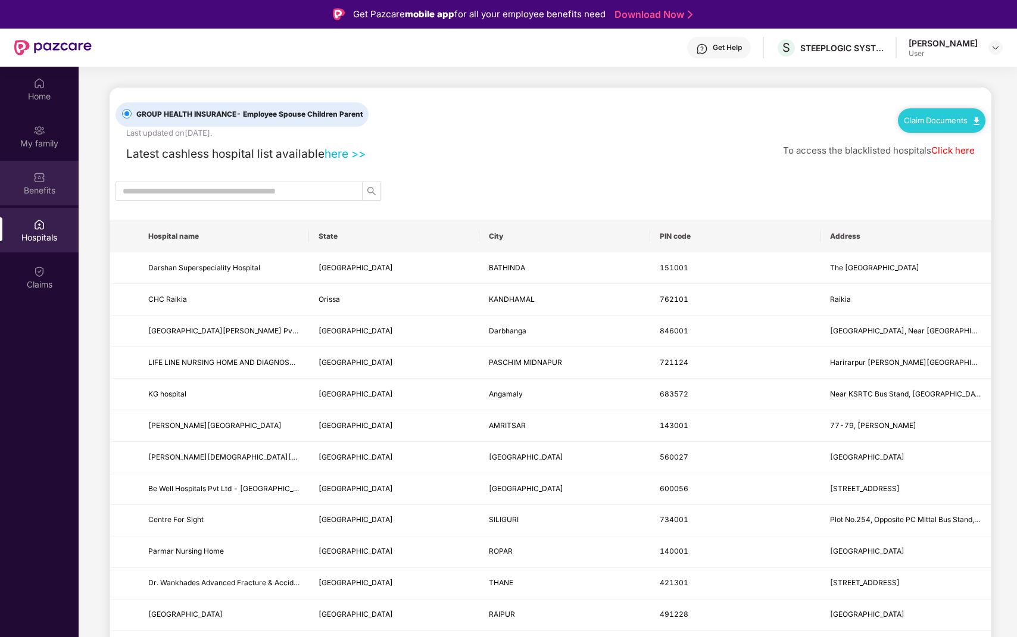
click at [40, 183] on div "Benefits" at bounding box center [39, 183] width 79 height 45
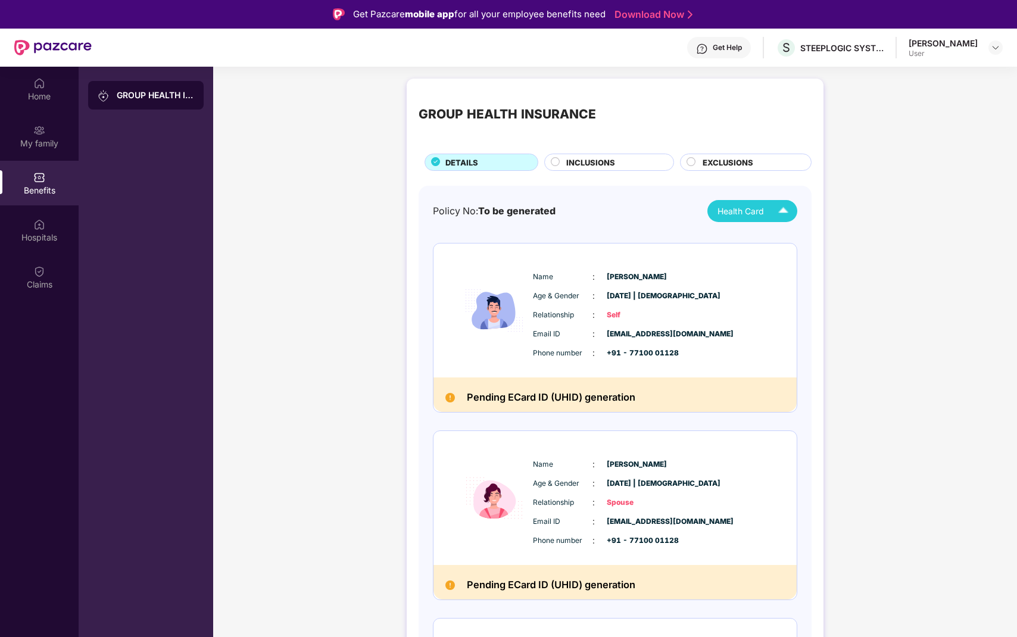
click at [760, 212] on span "Health Card" at bounding box center [741, 211] width 46 height 13
click at [543, 210] on span "To be generated" at bounding box center [516, 211] width 77 height 11
